Goal: Browse casually

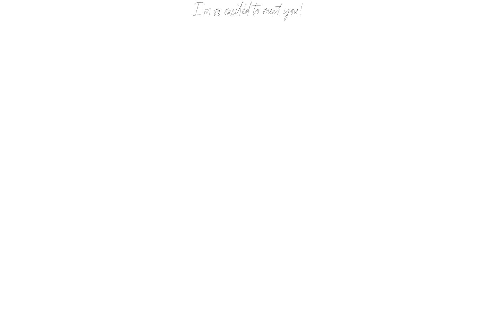
scroll to position [73, 0]
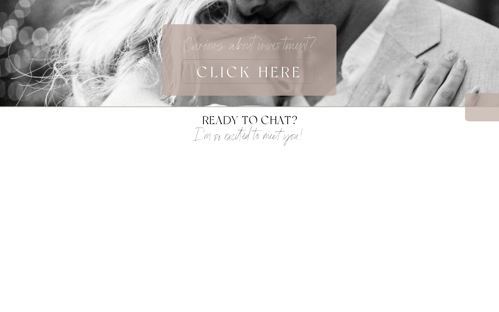
scroll to position [249, 0]
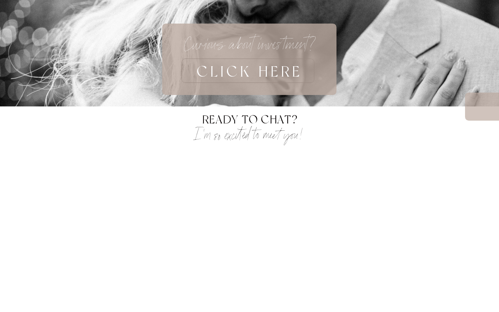
scroll to position [249, 0]
